Goal: Information Seeking & Learning: Understand process/instructions

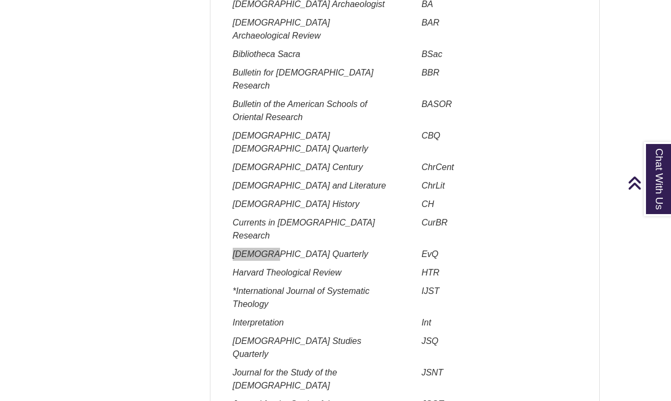
scroll to position [1153, 0]
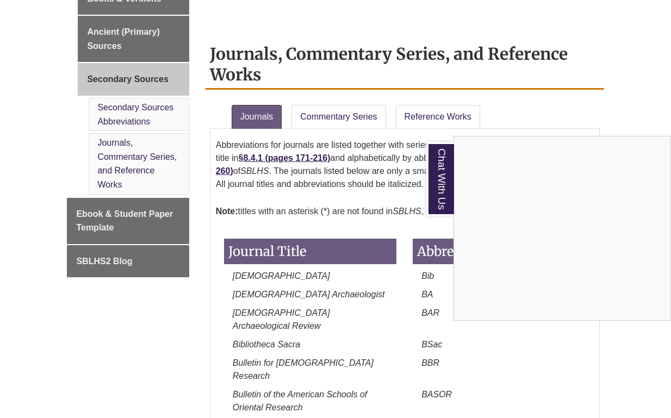
scroll to position [620, 0]
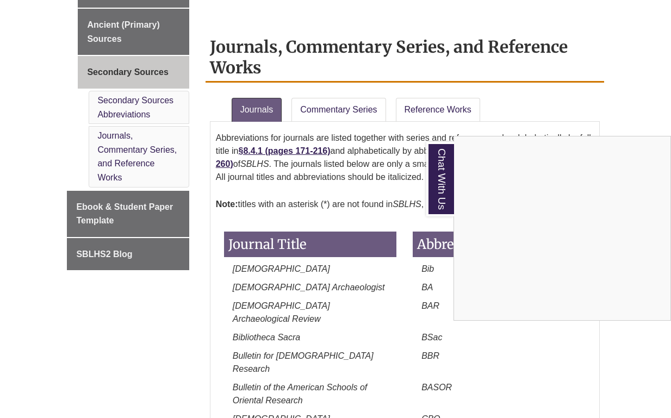
click at [350, 188] on div "Chat With Us" at bounding box center [335, 209] width 671 height 418
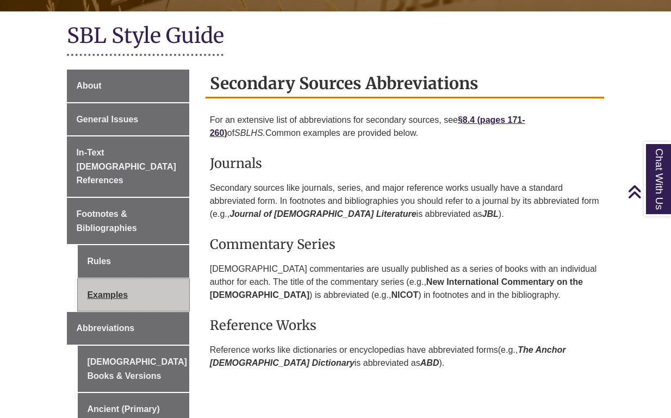
scroll to position [235, 0]
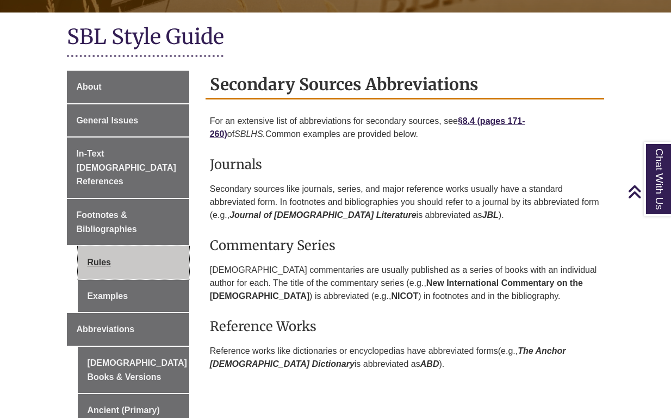
click at [124, 253] on link "Rules" at bounding box center [133, 262] width 111 height 33
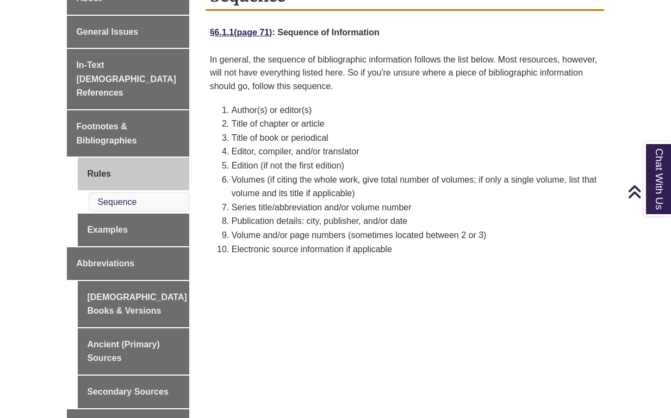
scroll to position [321, 0]
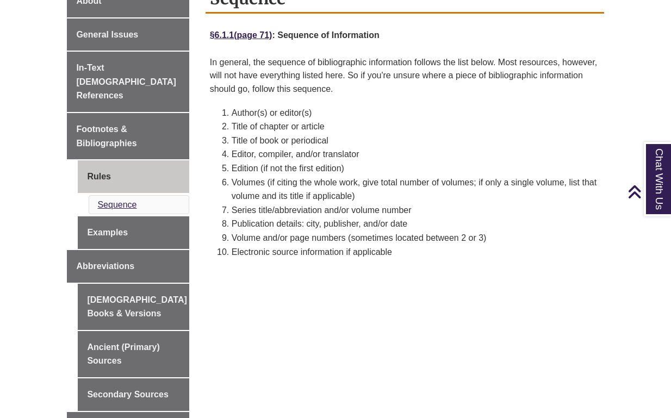
click at [128, 200] on link "Sequence" at bounding box center [116, 204] width 39 height 9
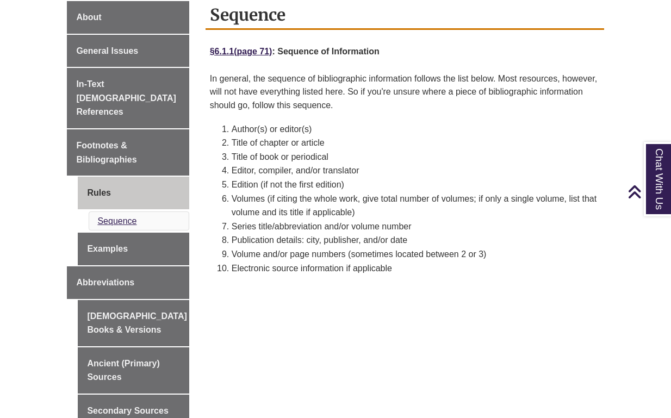
click at [129, 216] on link "Sequence" at bounding box center [116, 220] width 39 height 9
click at [273, 150] on li "Title of book or periodical" at bounding box center [416, 157] width 368 height 14
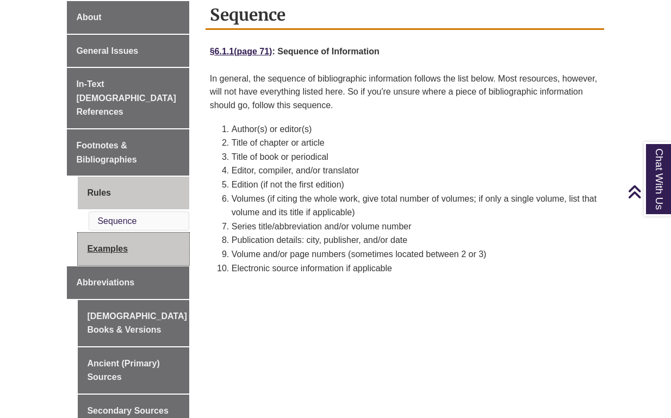
click at [135, 233] on link "Examples" at bounding box center [133, 249] width 111 height 33
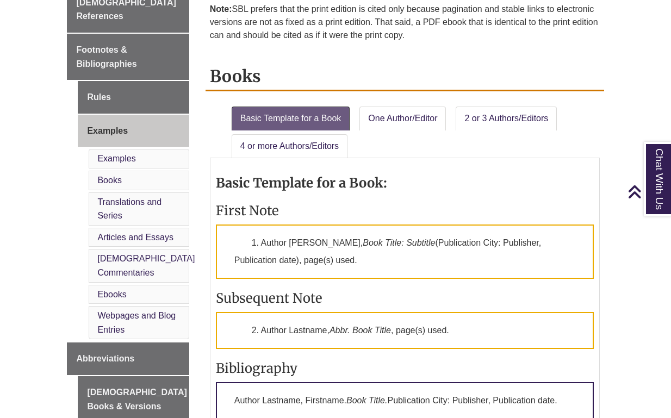
scroll to position [401, 0]
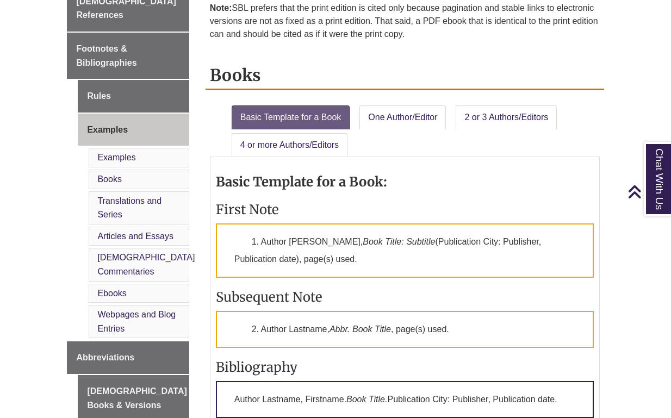
click at [125, 227] on li "Articles and Essays" at bounding box center [139, 237] width 100 height 20
click at [113, 232] on link "Articles and Essays" at bounding box center [135, 236] width 76 height 9
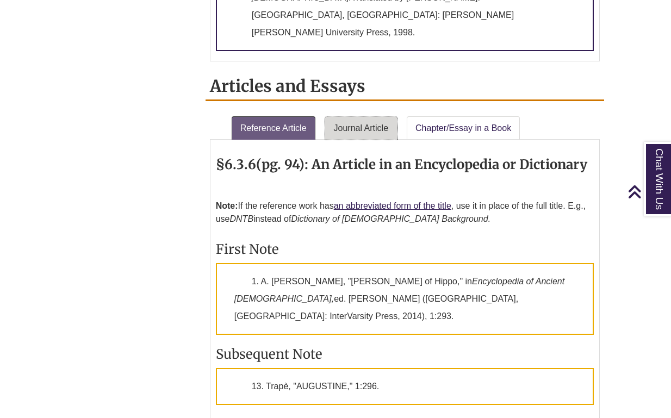
click at [353, 116] on link "Journal Article" at bounding box center [361, 128] width 72 height 24
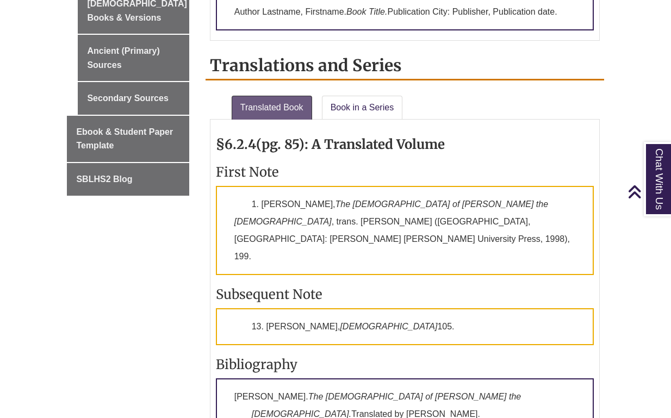
scroll to position [739, 0]
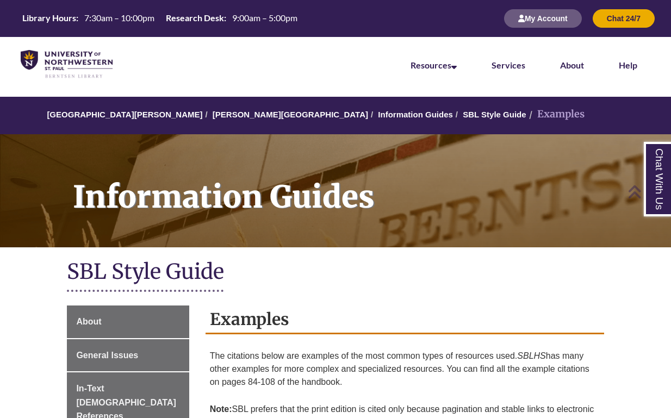
scroll to position [1205, 0]
